Goal: Information Seeking & Learning: Learn about a topic

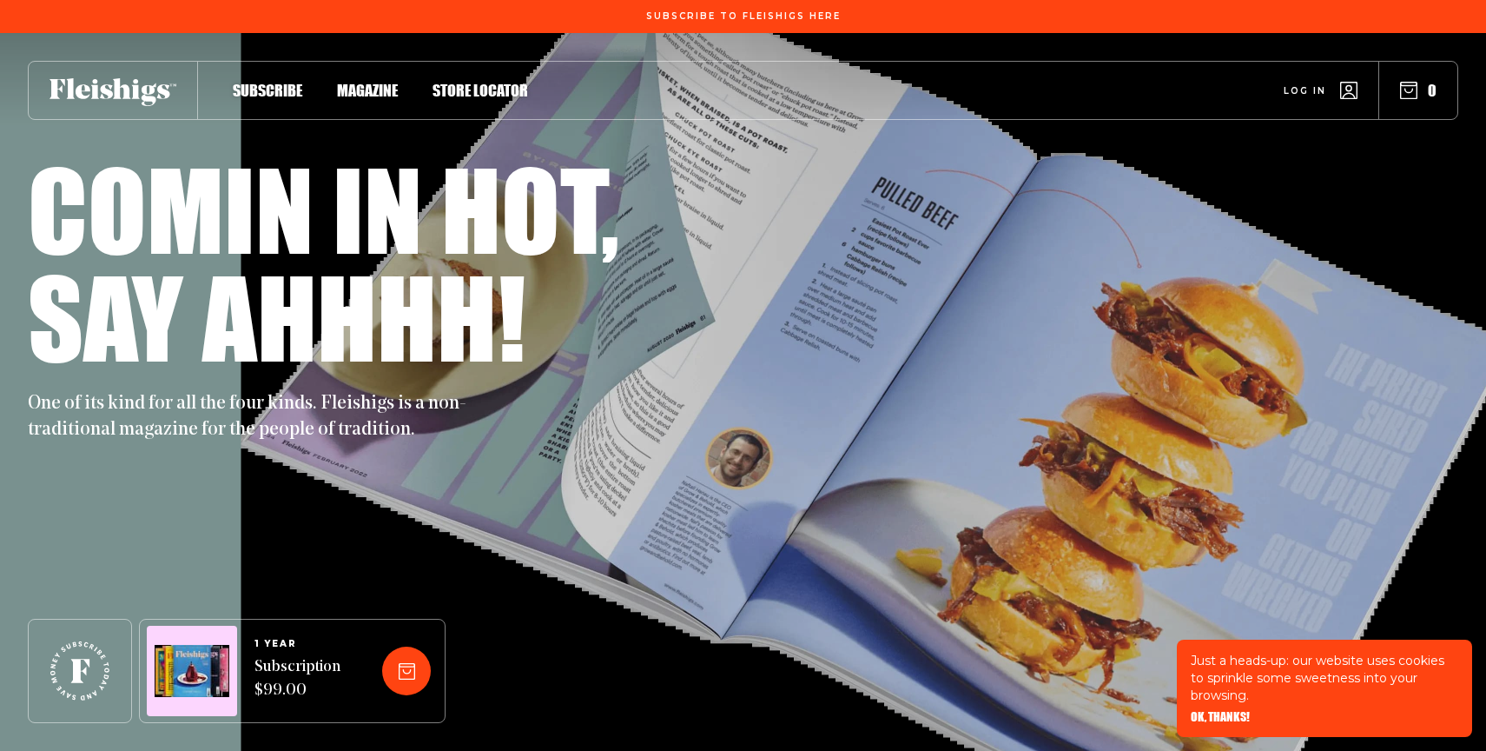
click at [349, 82] on span "Magazine" at bounding box center [367, 72] width 61 height 19
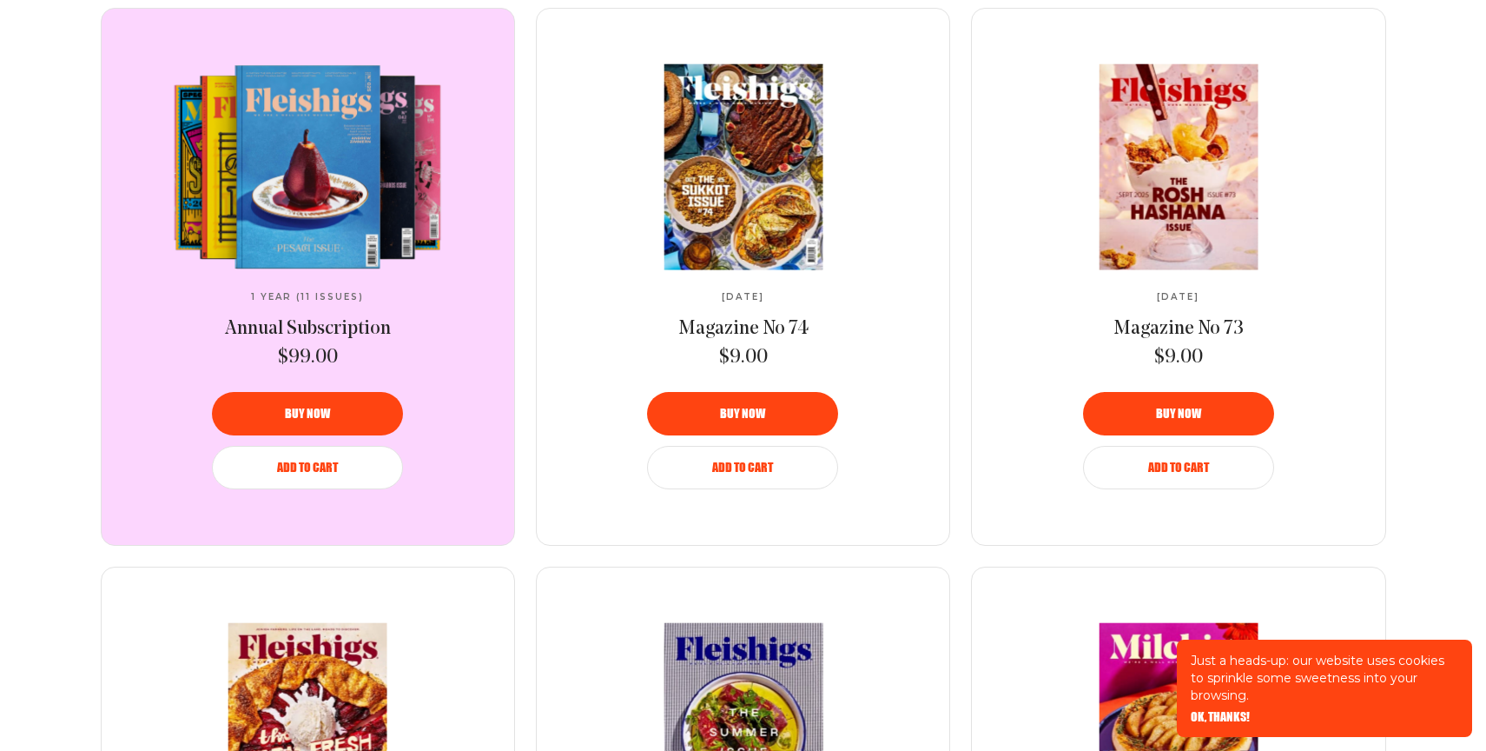
scroll to position [719, 0]
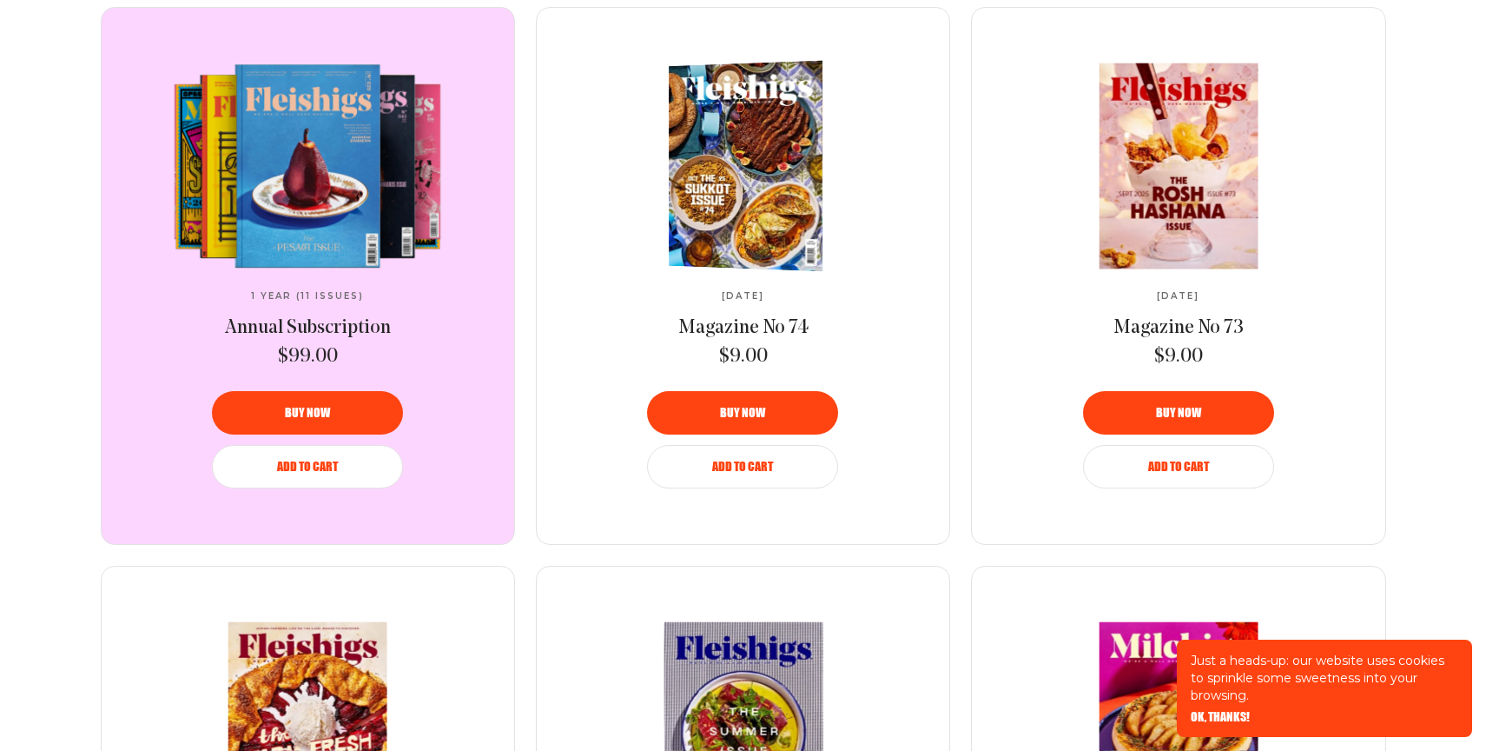
click at [745, 157] on img at bounding box center [750, 165] width 282 height 216
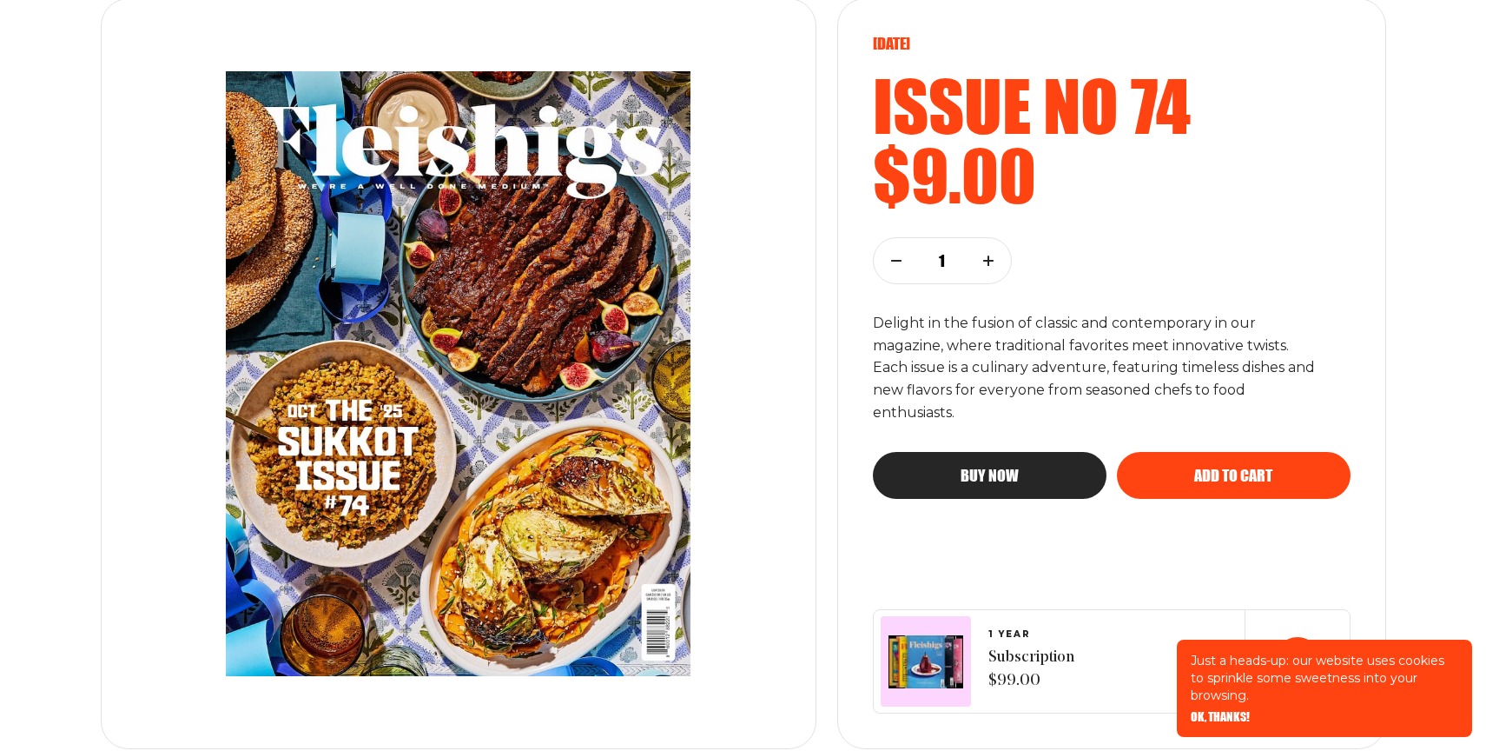
scroll to position [276, 0]
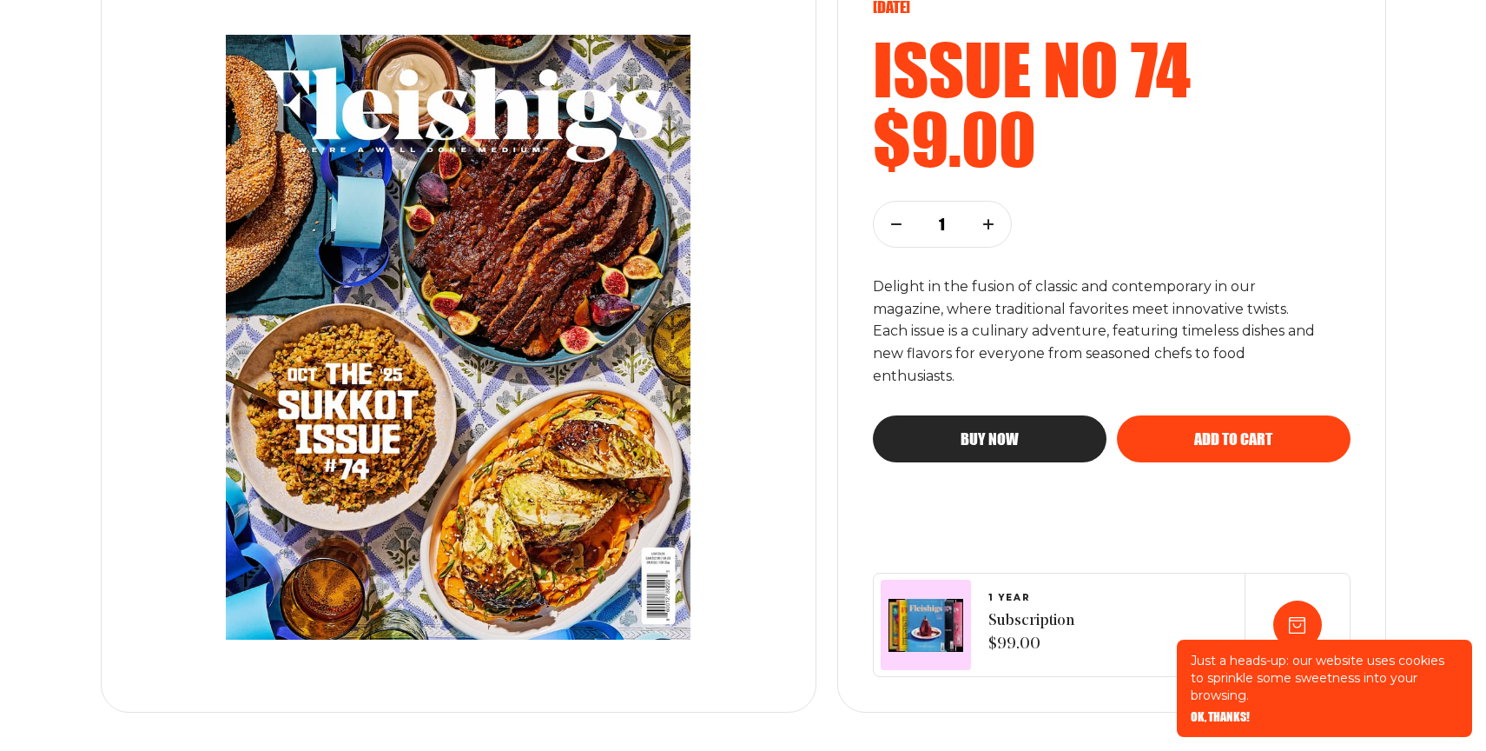
click at [521, 271] on img at bounding box center [458, 337] width 592 height 674
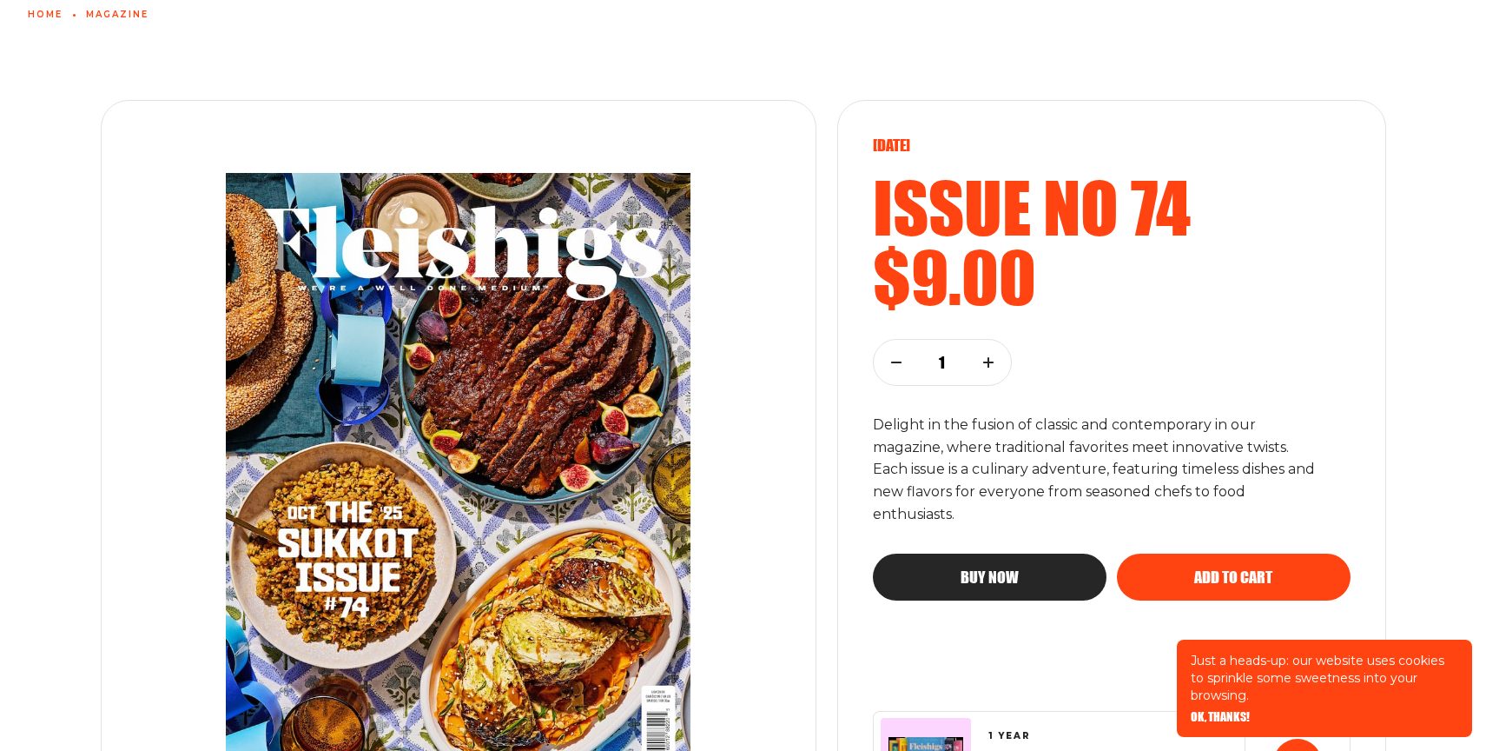
scroll to position [0, 0]
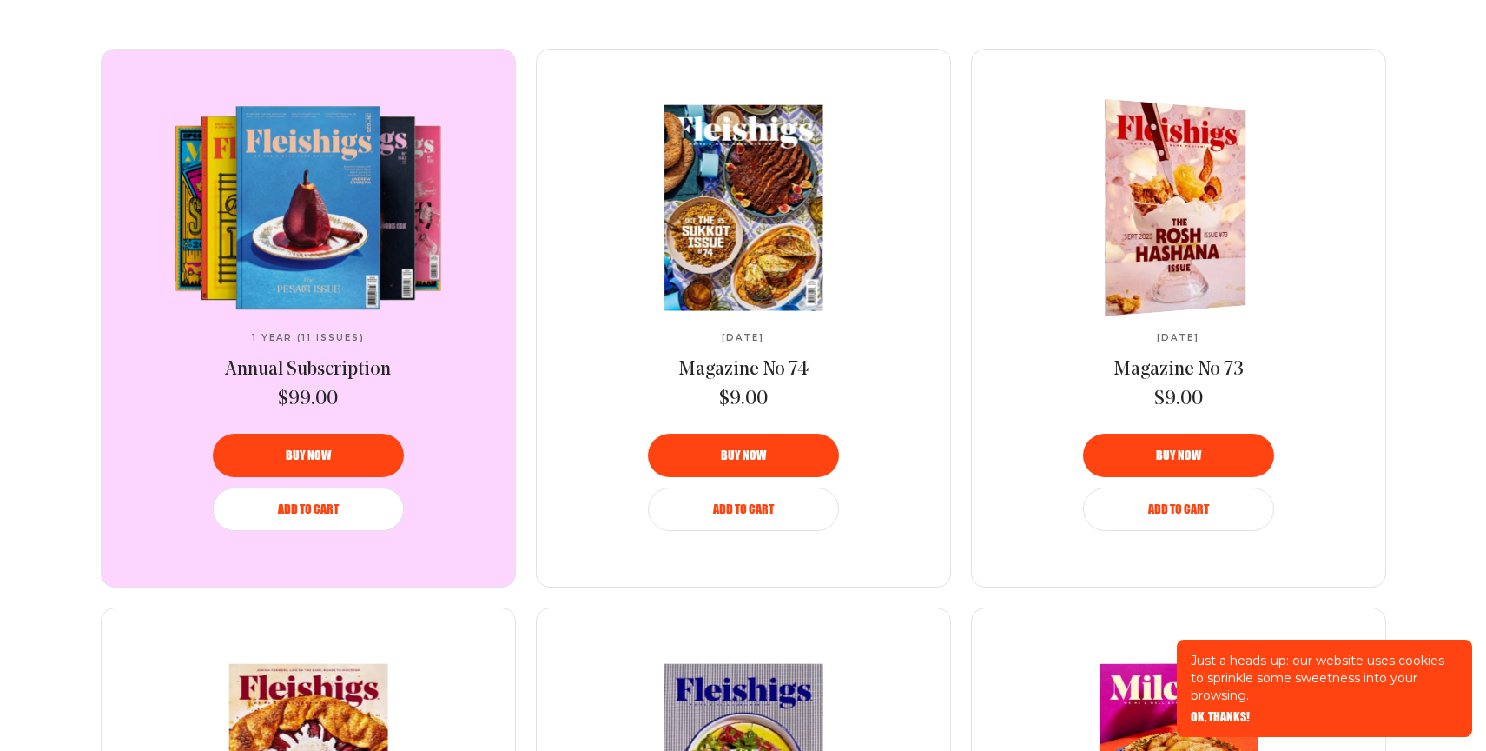
scroll to position [975, 0]
